Goal: Download file/media

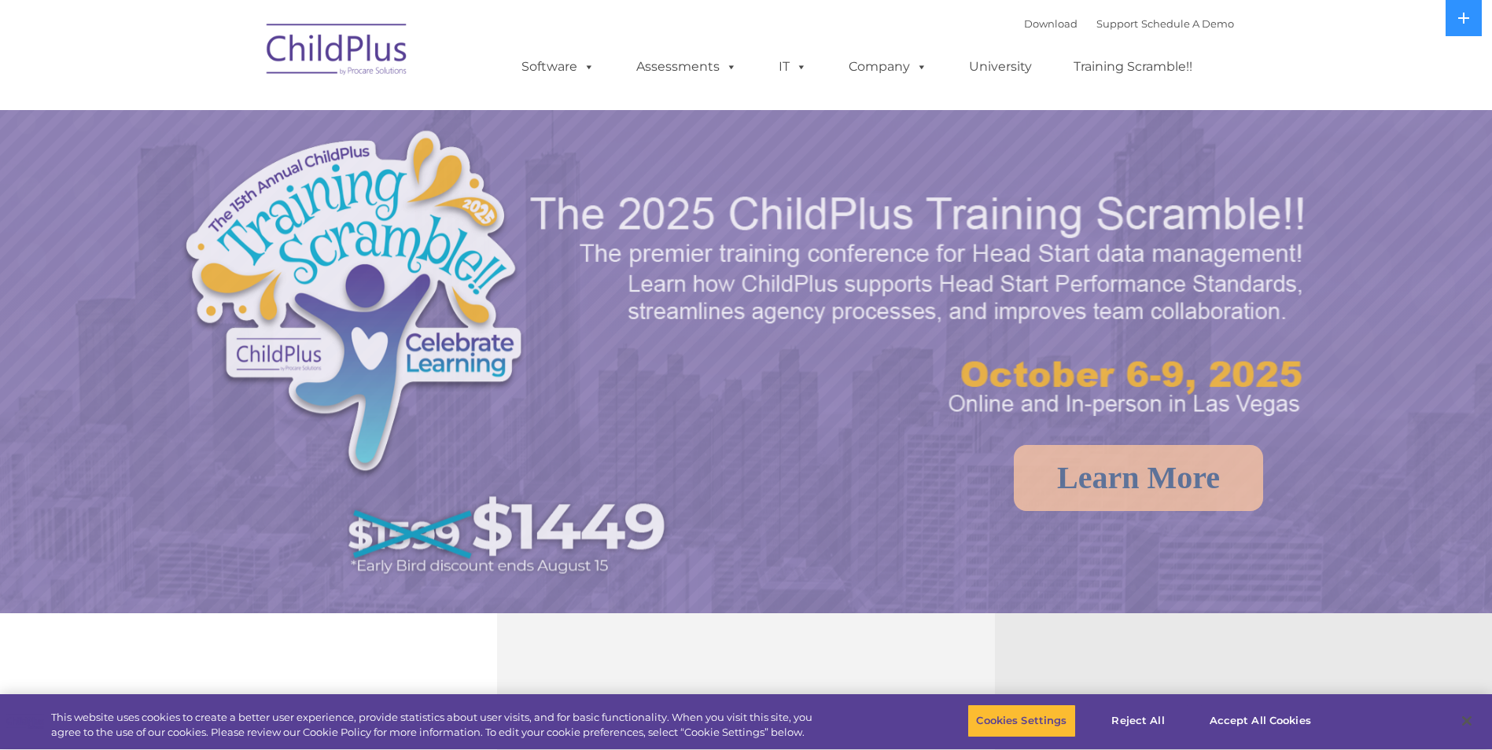
select select "MEDIUM"
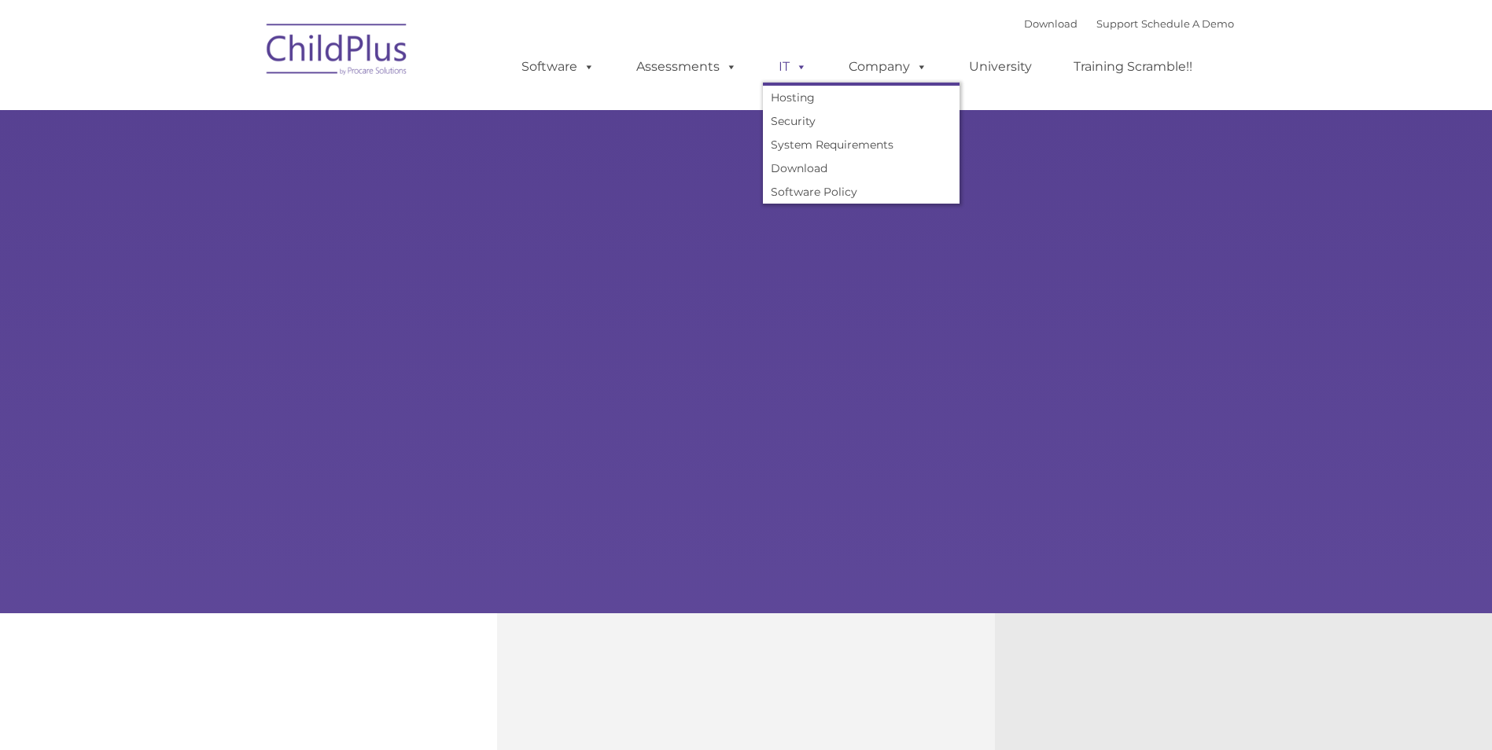
type input ""
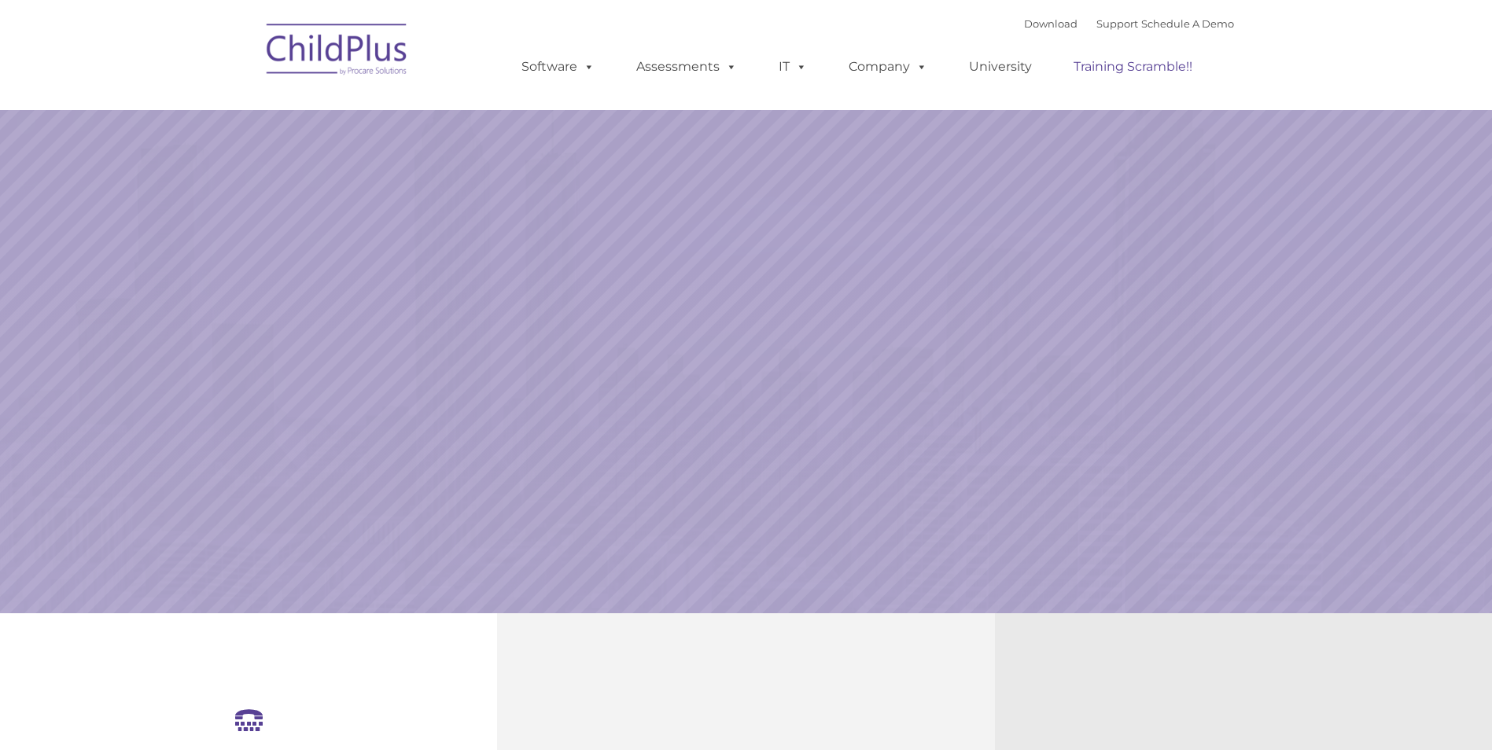
select select "MEDIUM"
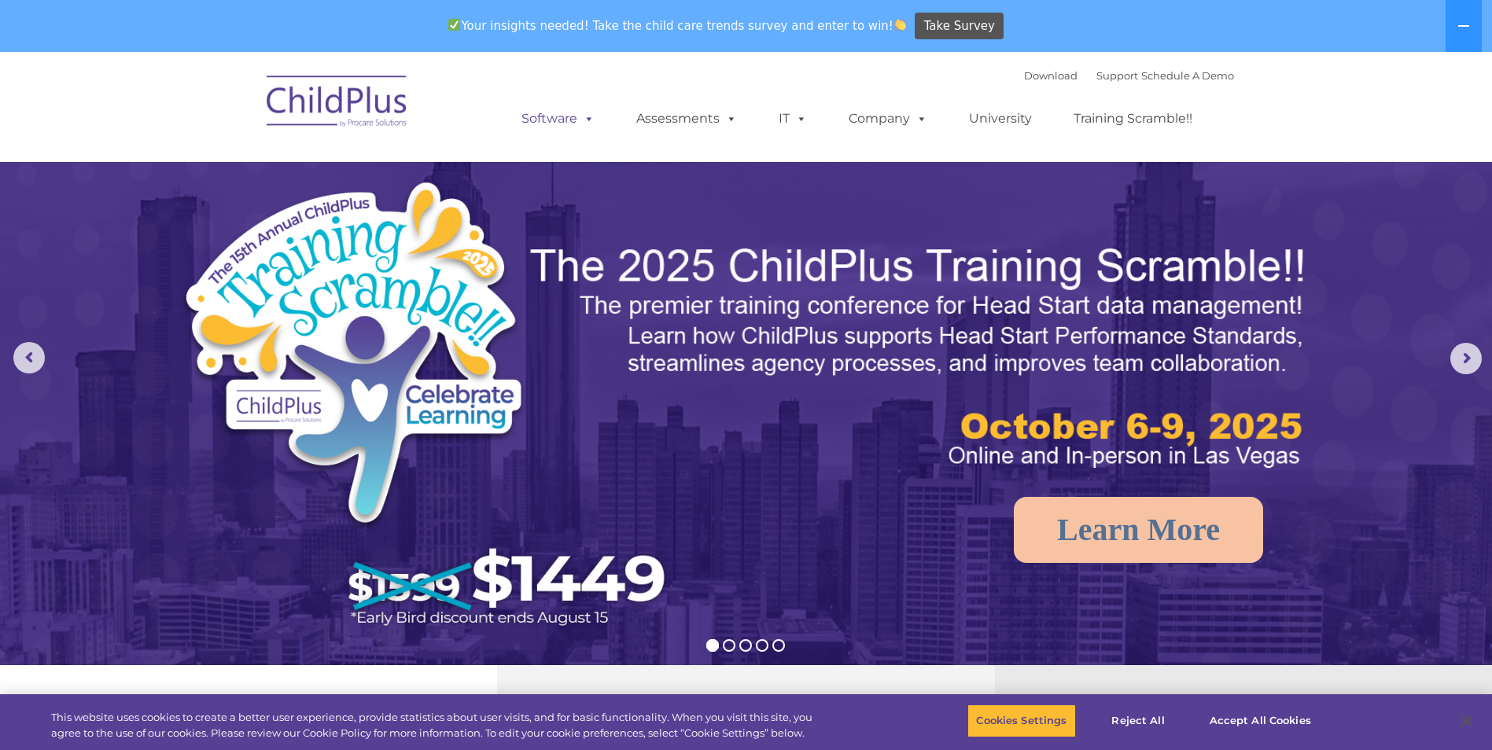
click at [569, 132] on link "Software" at bounding box center [558, 118] width 105 height 31
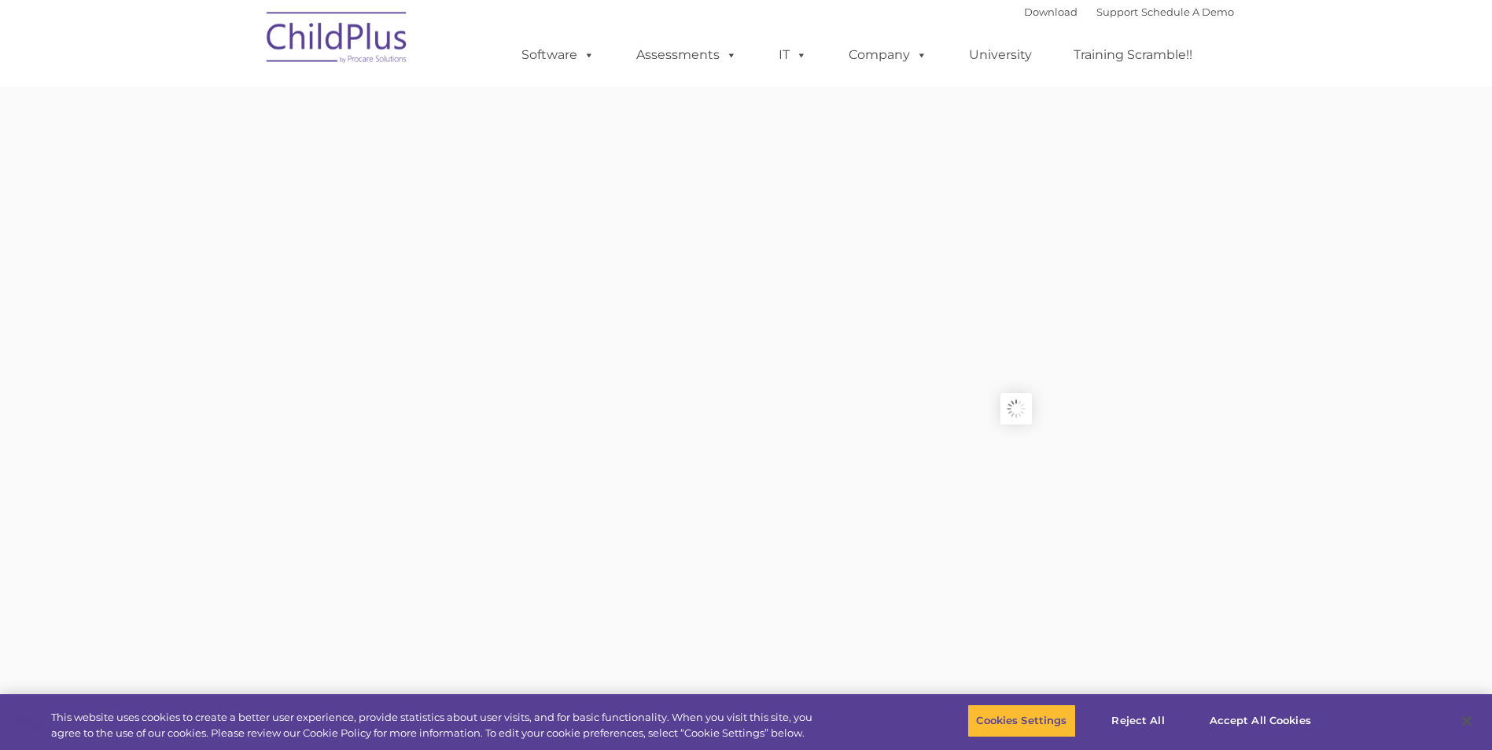
type input ""
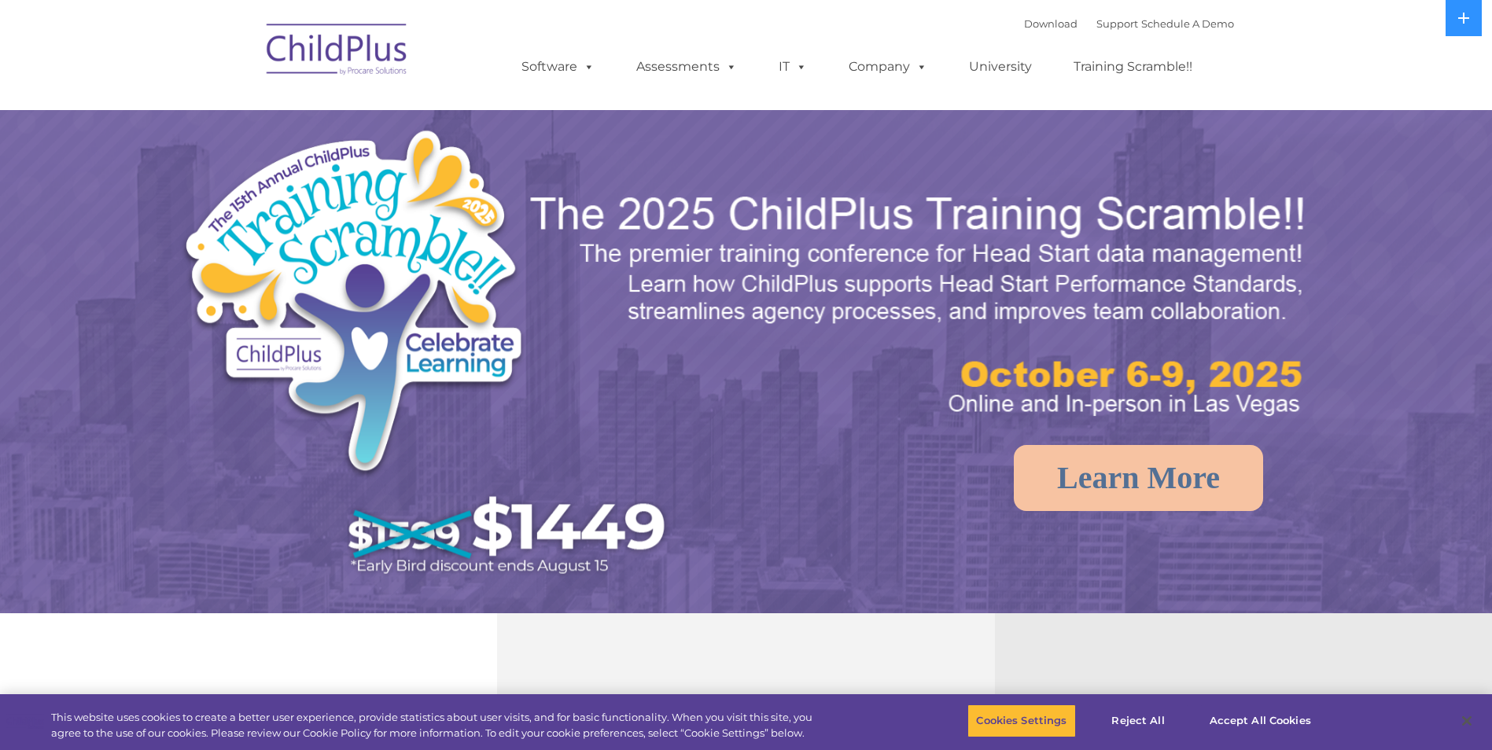
select select "MEDIUM"
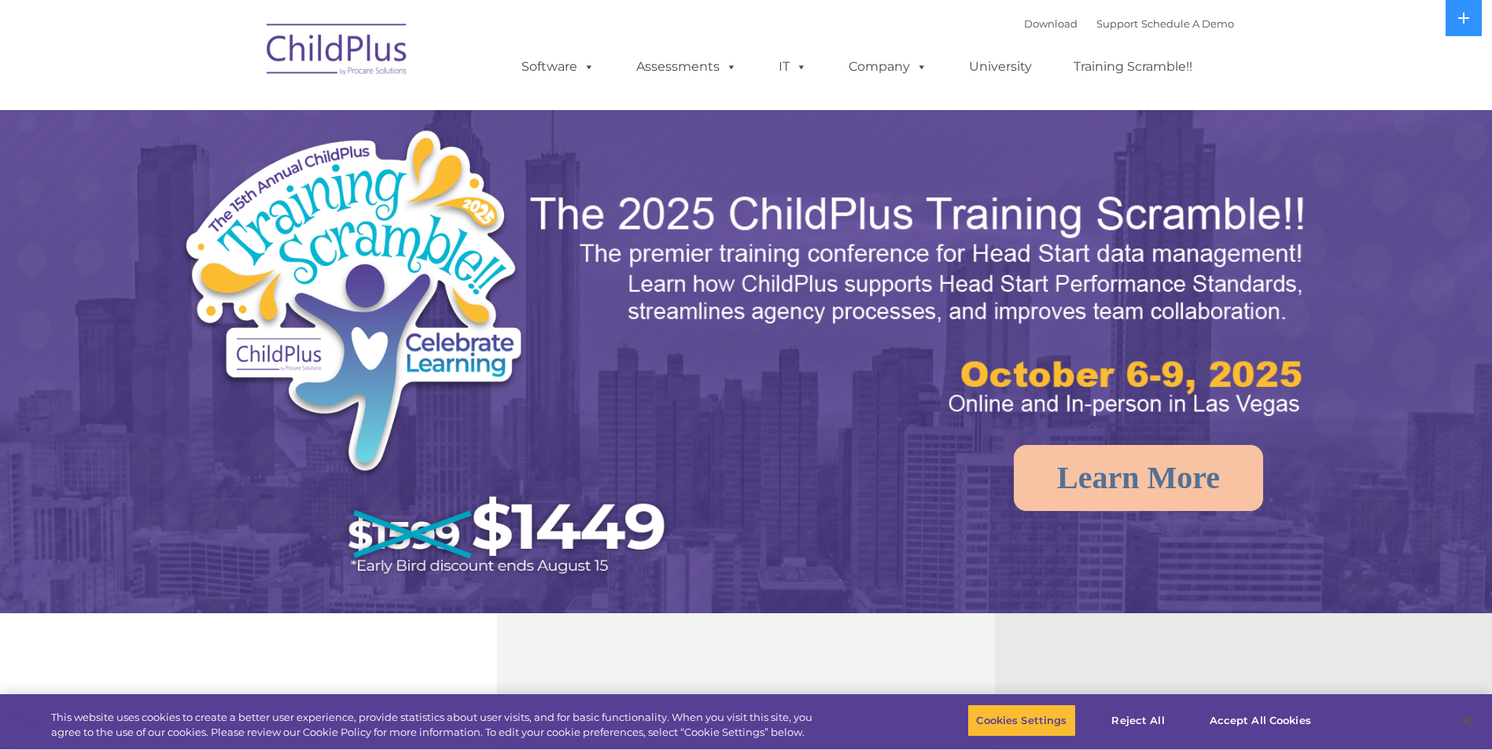
select select "MEDIUM"
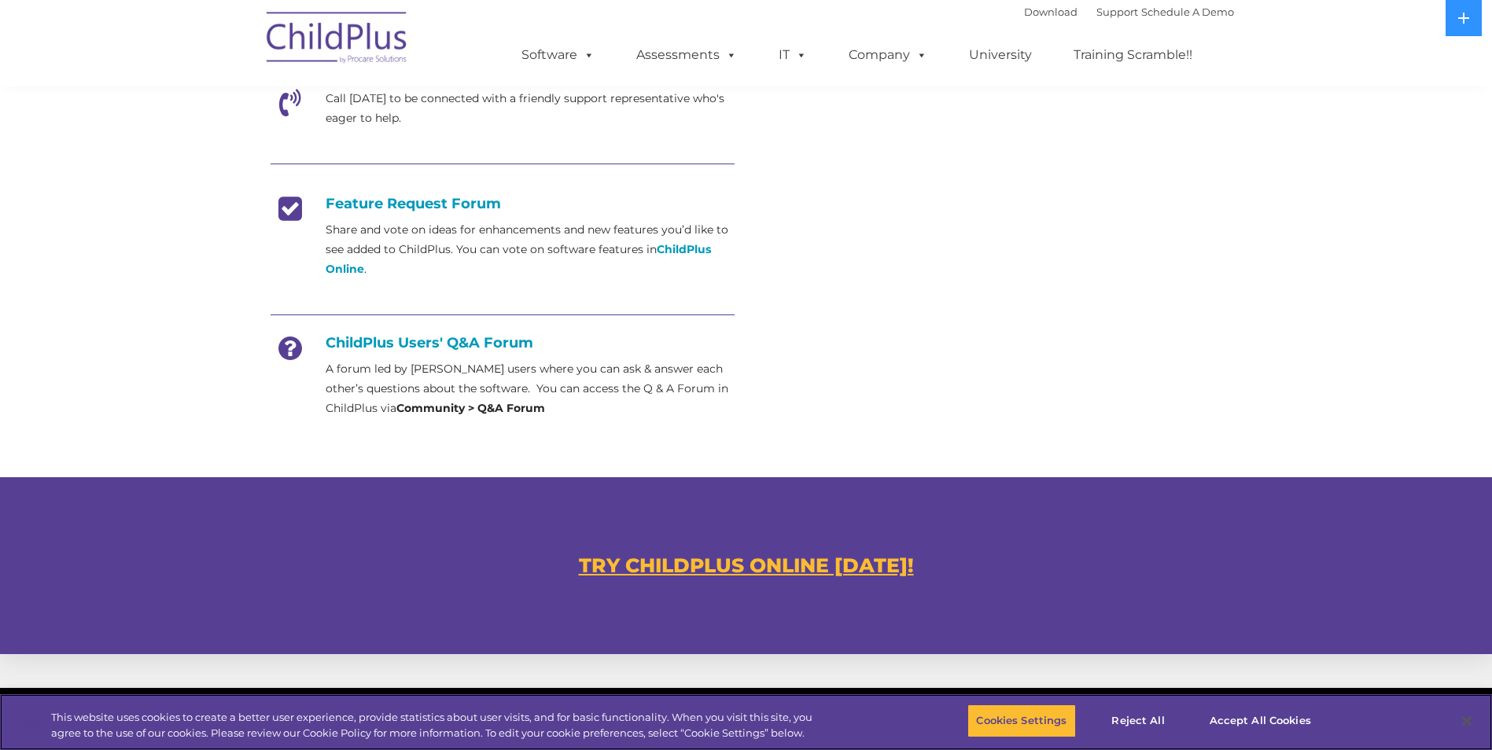
scroll to position [571, 0]
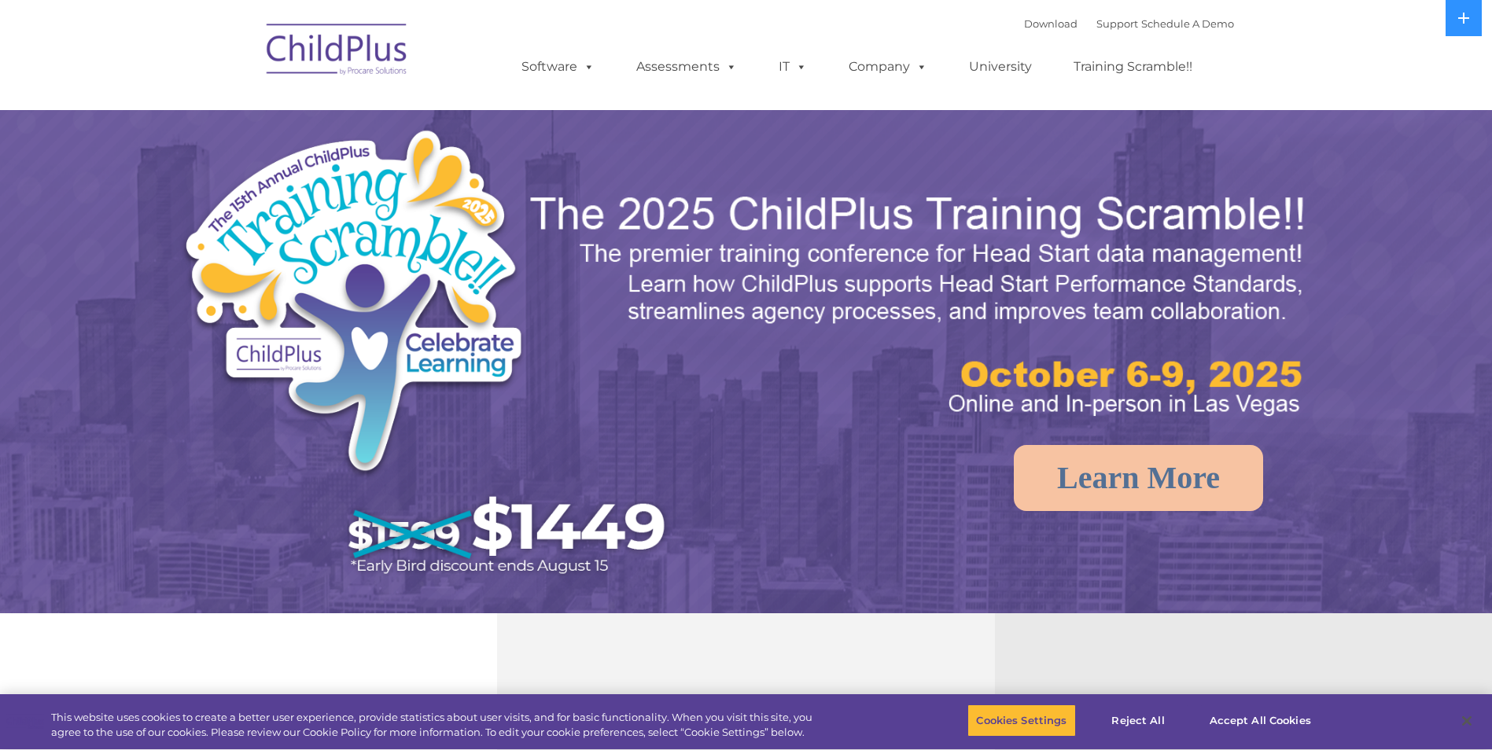
select select "MEDIUM"
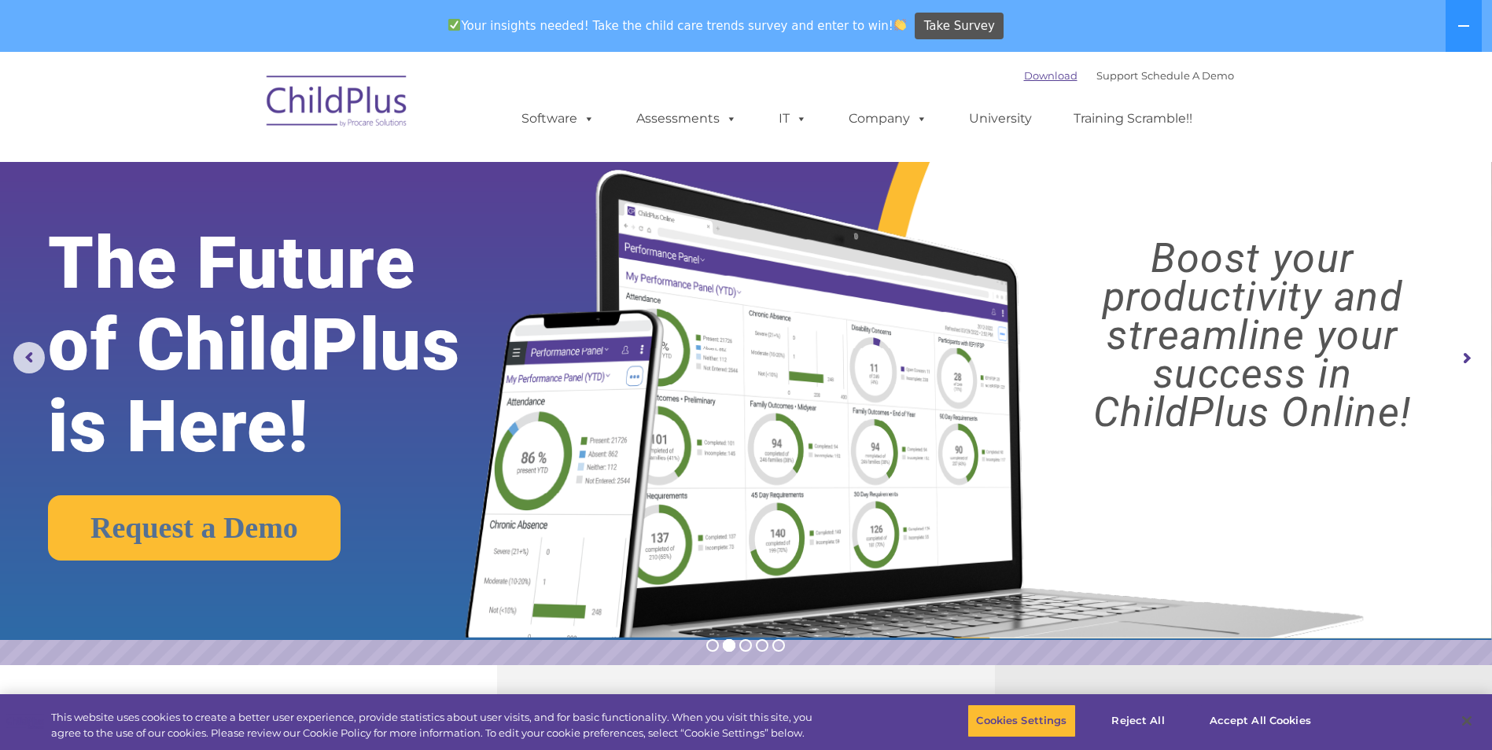
click at [1024, 81] on link "Download" at bounding box center [1050, 75] width 53 height 13
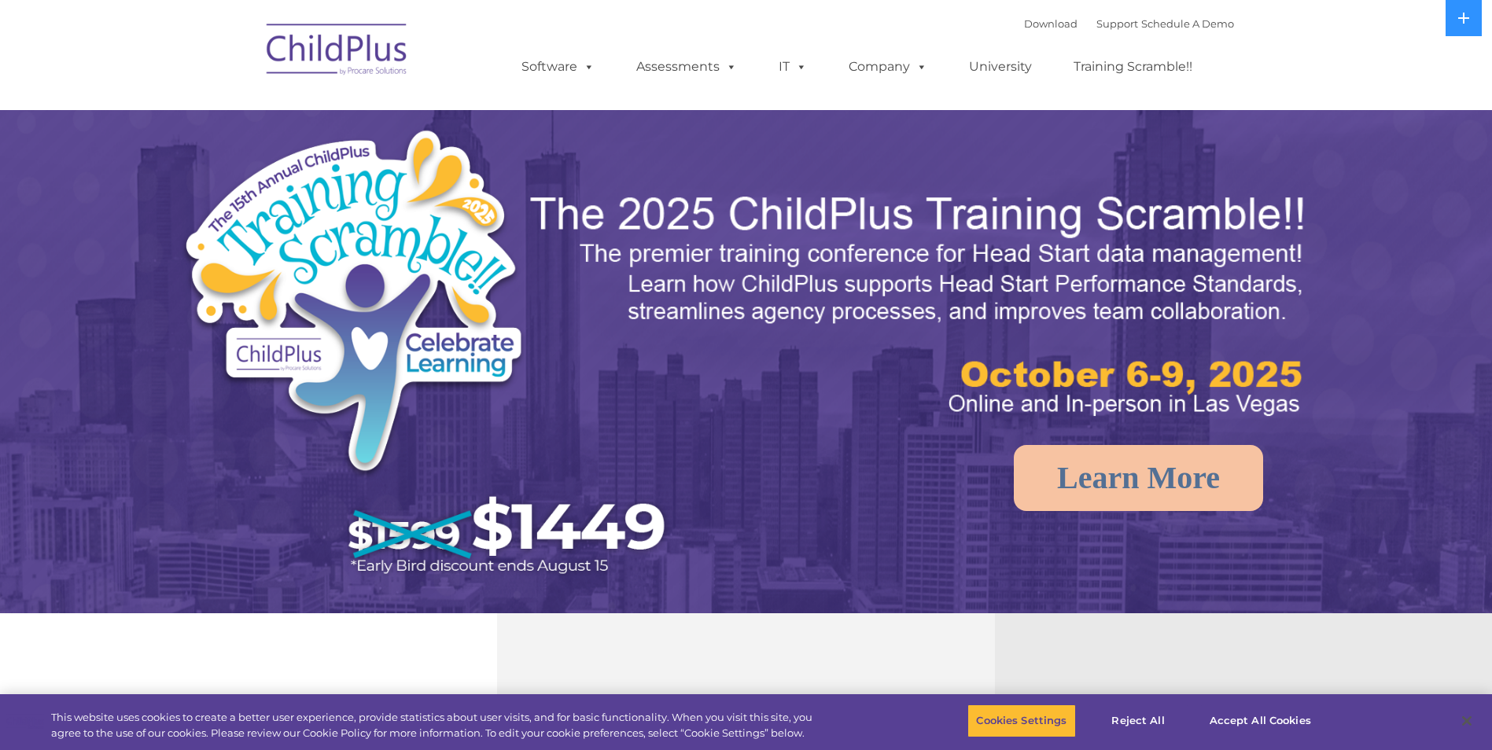
select select "MEDIUM"
